Goal: Go to known website: Access a specific website the user already knows

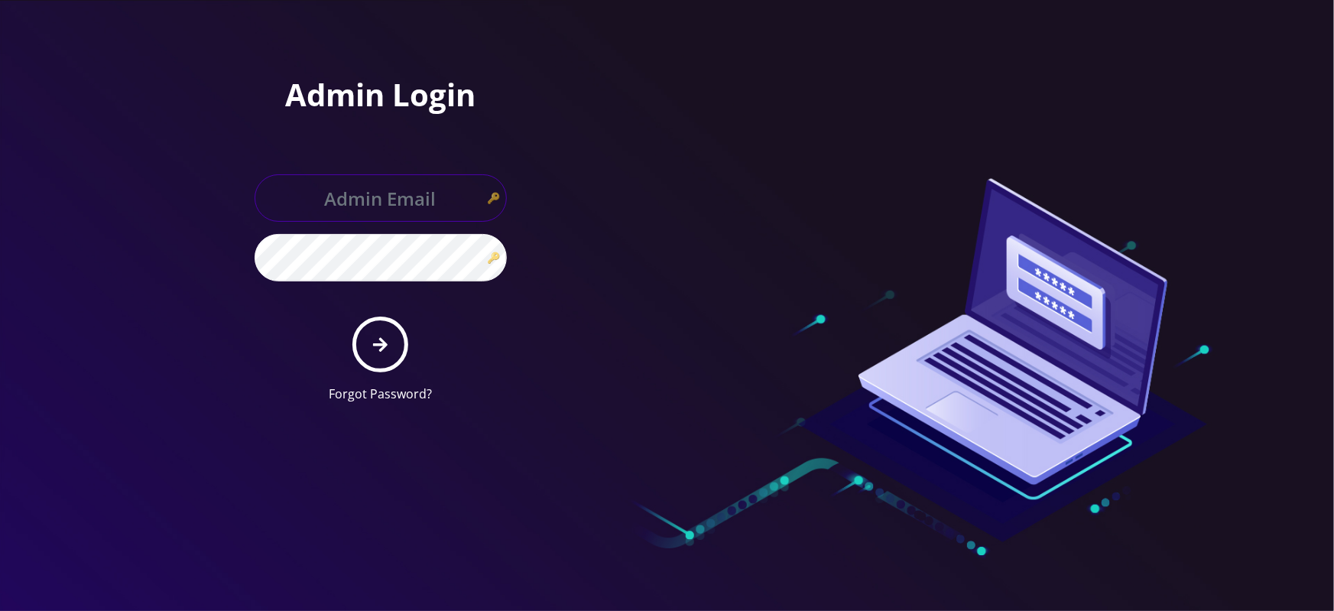
type input "master@britewireless.com"
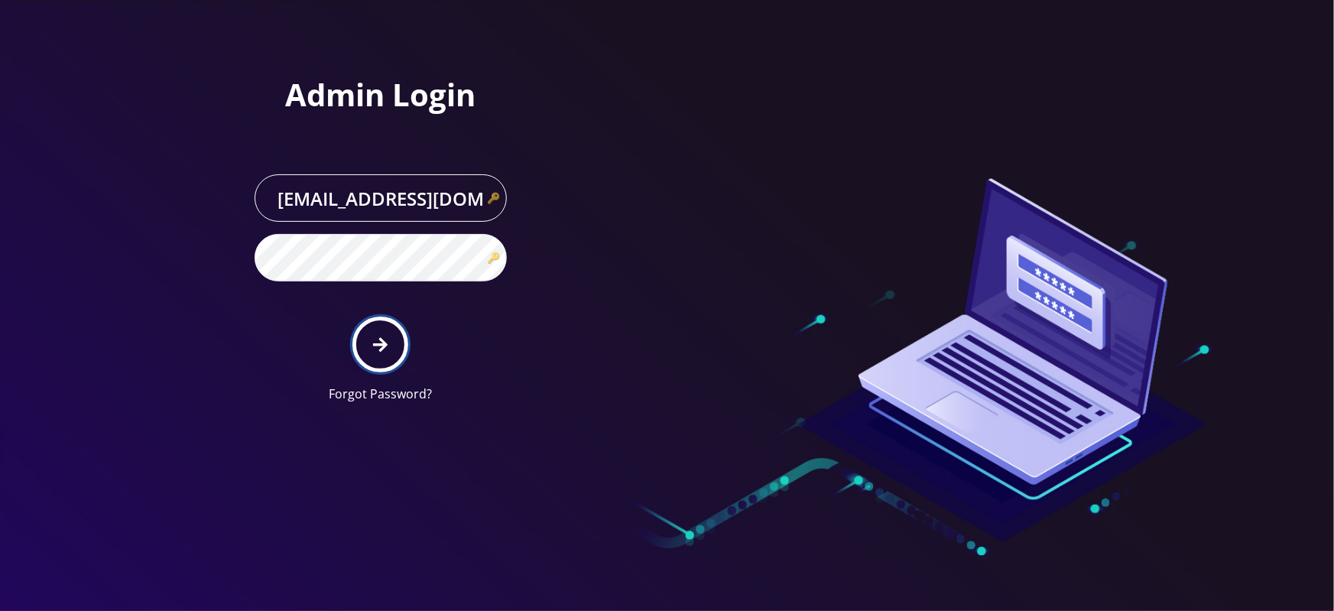
click at [379, 346] on icon "submit" at bounding box center [380, 344] width 15 height 17
